Goal: Task Accomplishment & Management: Use online tool/utility

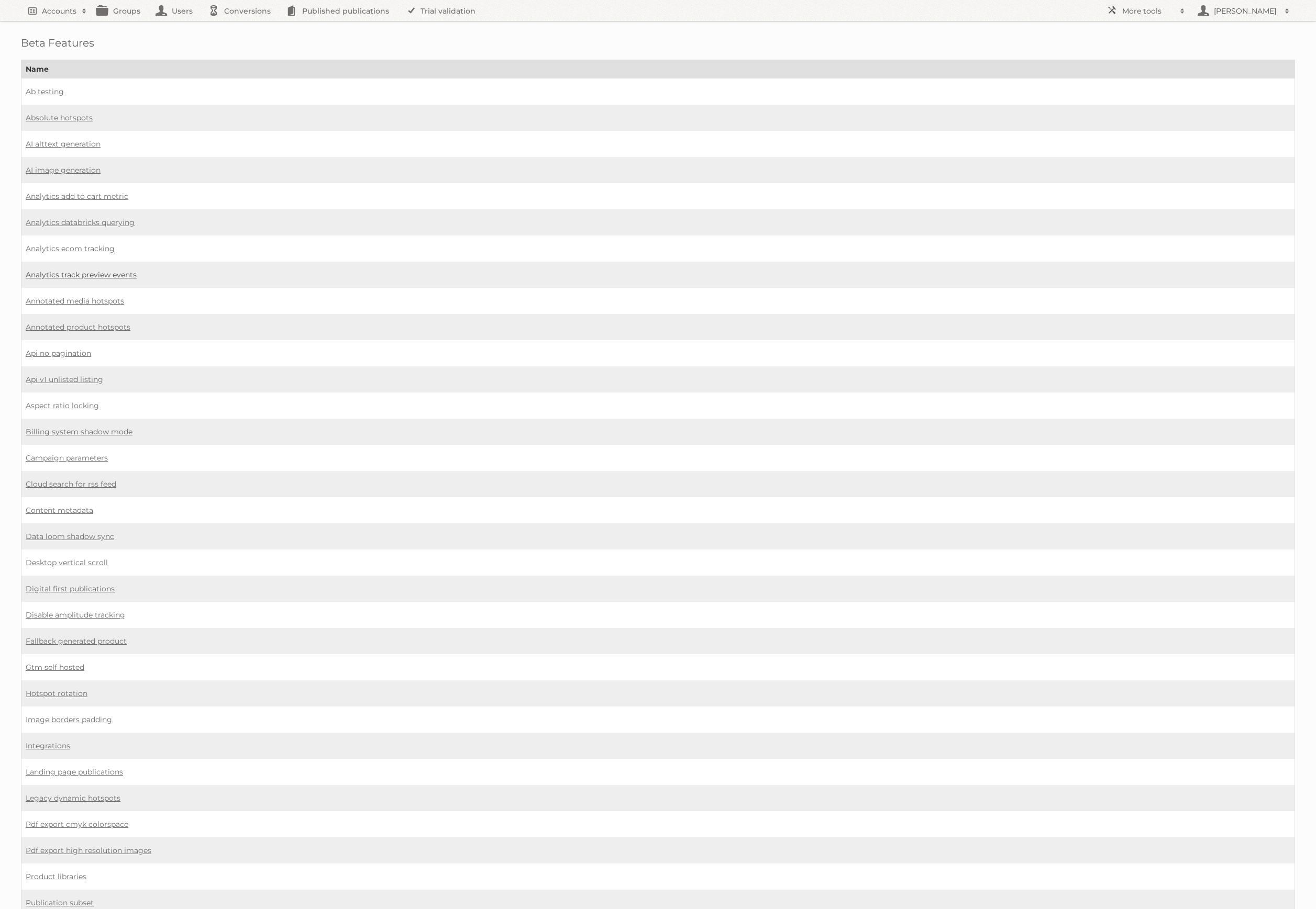
click at [100, 270] on link "Analytics track preview events" at bounding box center [81, 275] width 111 height 9
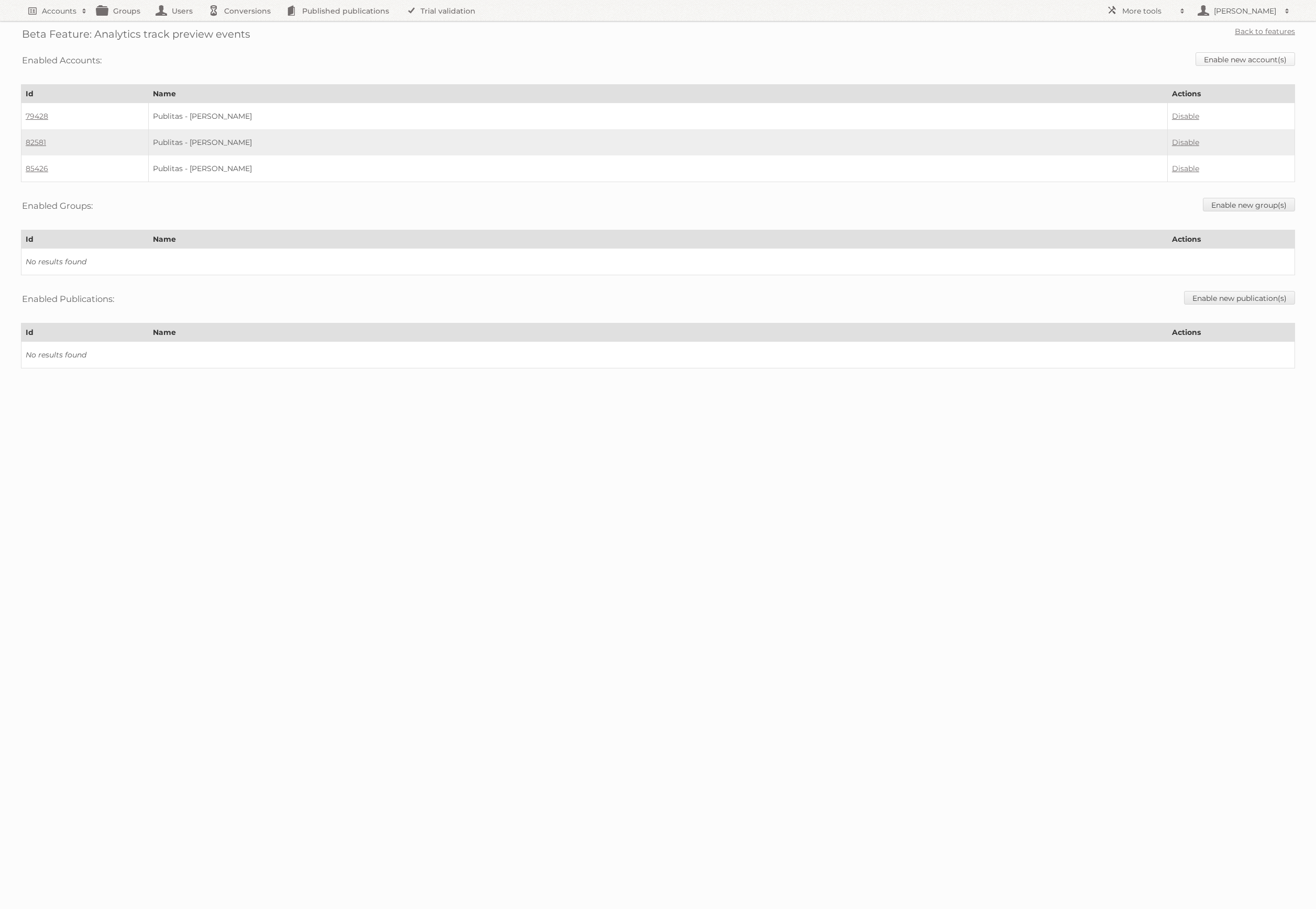
click at [1235, 61] on link "Enable new account(s)" at bounding box center [1245, 59] width 100 height 14
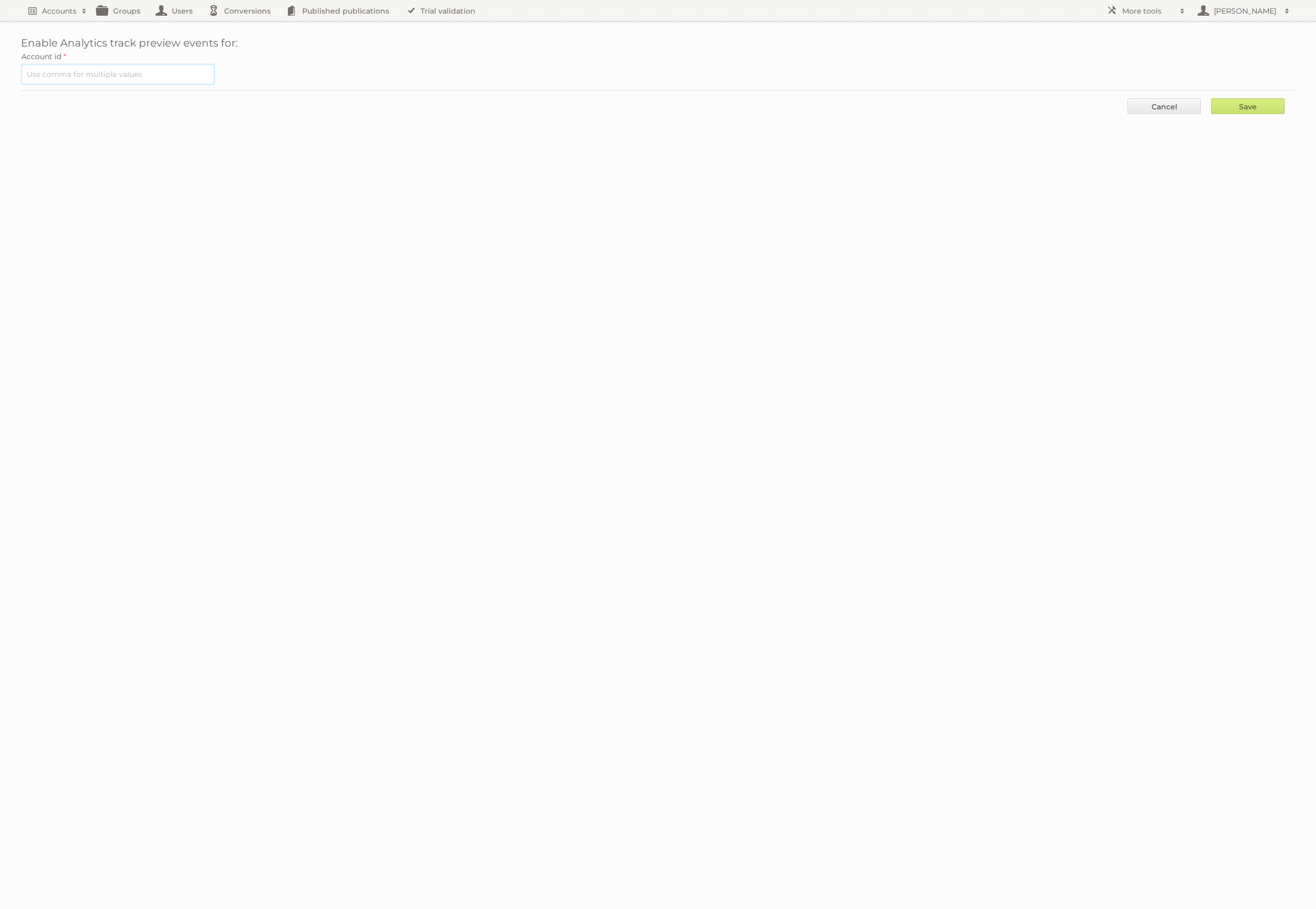
click at [192, 67] on input "text" at bounding box center [117, 74] width 194 height 21
type input "77462"
click at [1211, 99] on input "Save" at bounding box center [1248, 106] width 73 height 16
type input "..."
